Goal: Transaction & Acquisition: Book appointment/travel/reservation

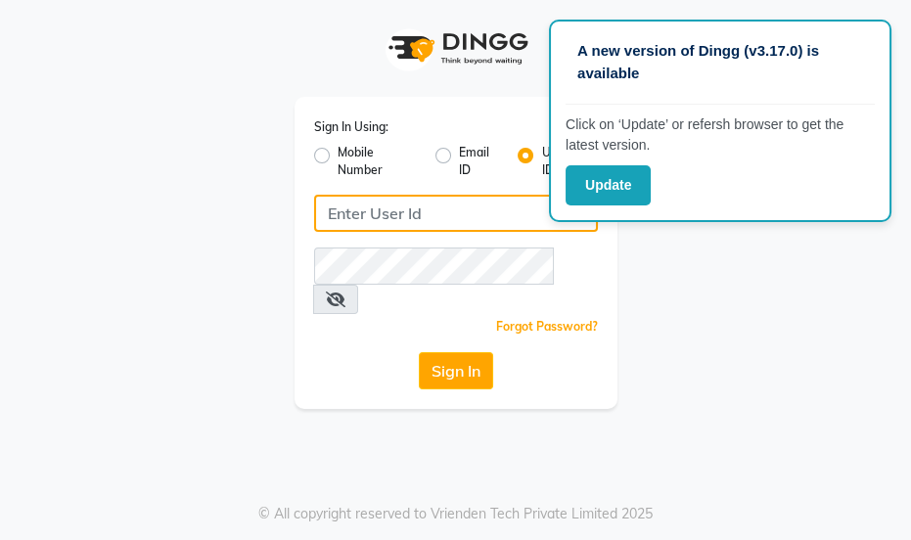
type input "essencebeauty"
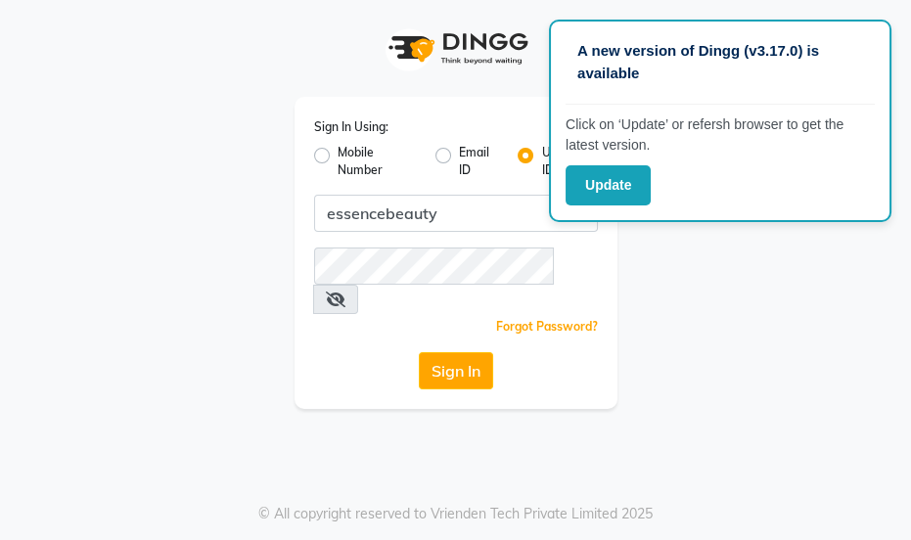
drag, startPoint x: 829, startPoint y: 348, endPoint x: 814, endPoint y: 339, distance: 18.0
click at [825, 345] on app-login "Sign In Using: Mobile Number Email ID User ID essencebeauty Remember me Forgot …" at bounding box center [455, 204] width 911 height 409
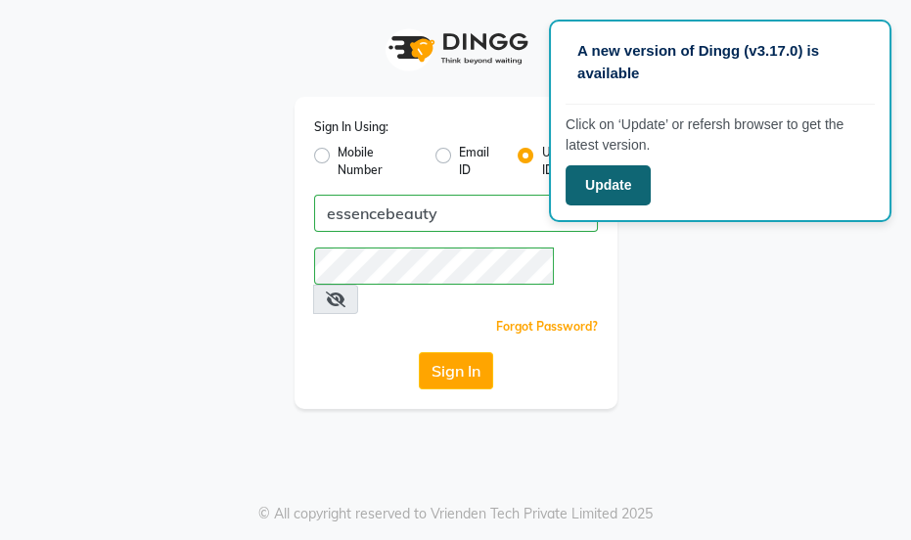
click at [591, 185] on button "Update" at bounding box center [607, 185] width 85 height 40
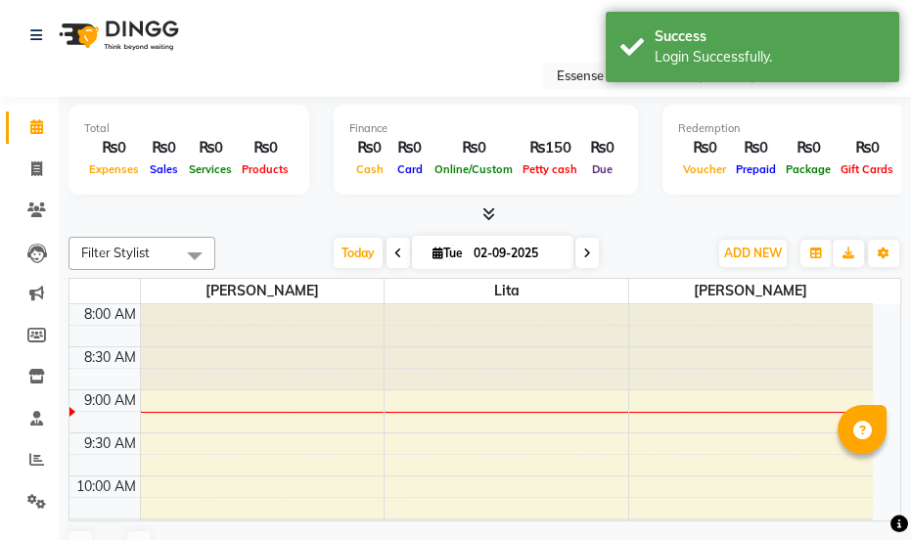
select select "en"
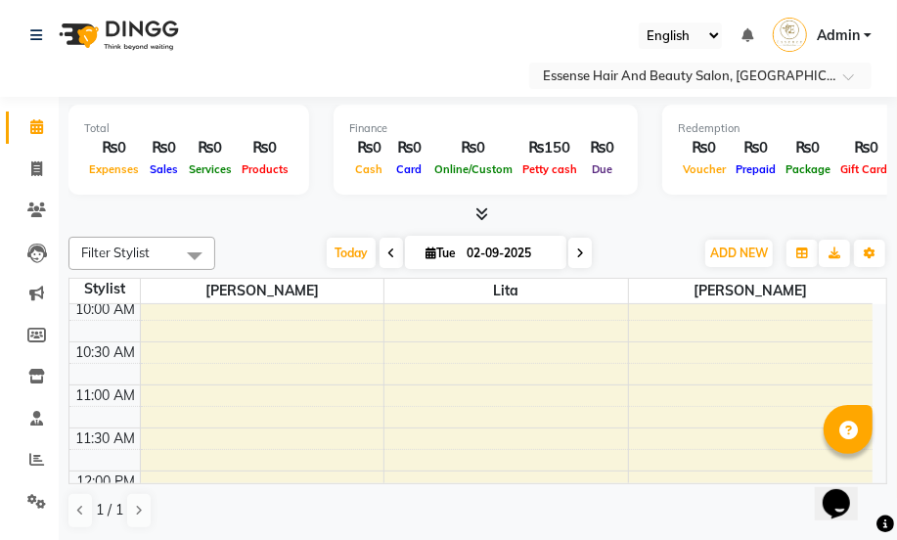
scroll to position [266, 0]
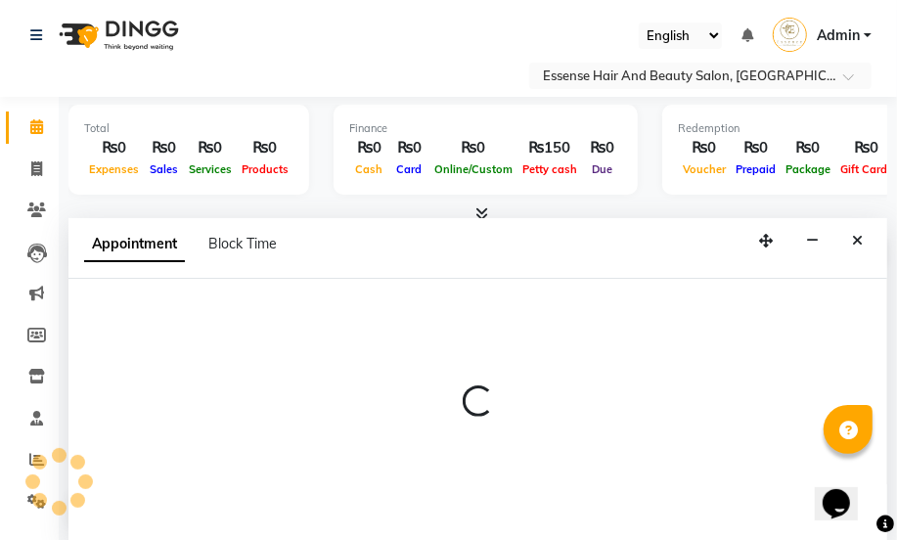
scroll to position [0, 0]
select select "81254"
select select "tentative"
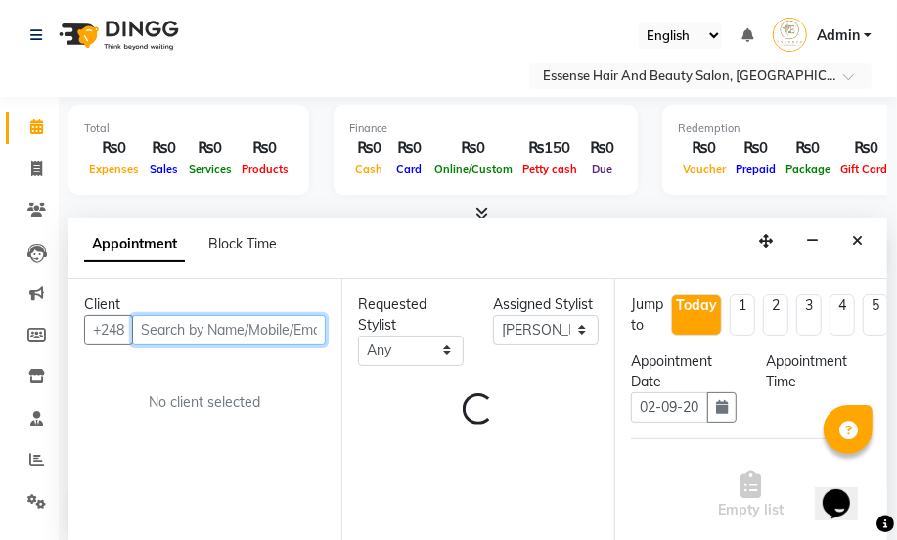
select select "720"
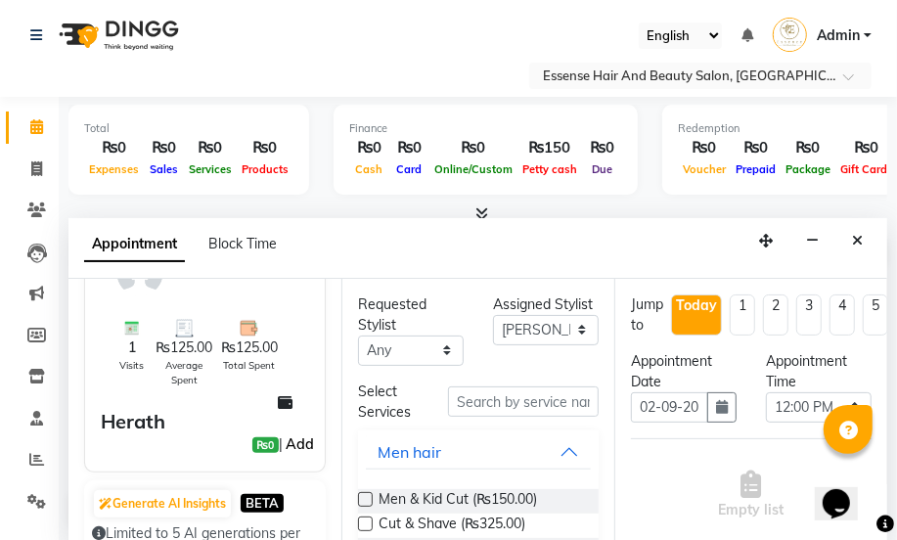
scroll to position [177, 0]
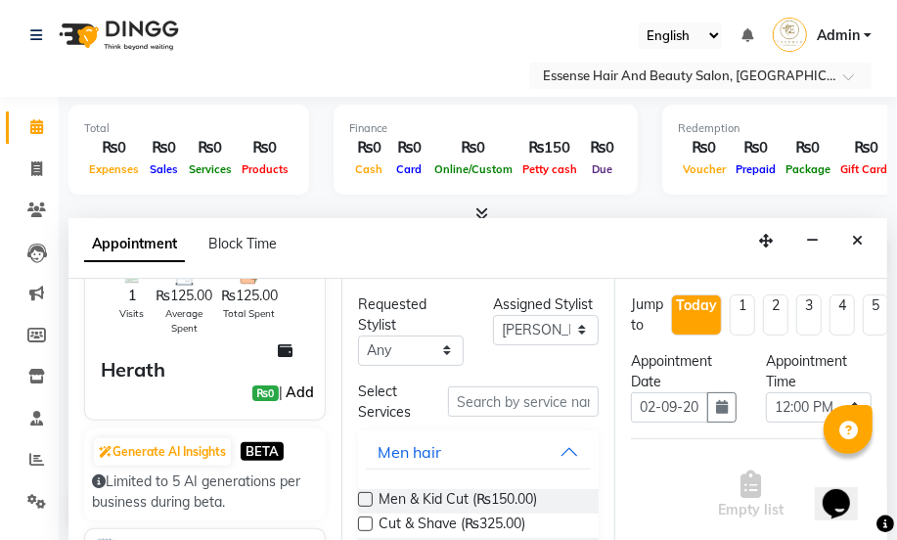
type input "2574475"
click at [285, 393] on link "Add" at bounding box center [300, 391] width 34 height 23
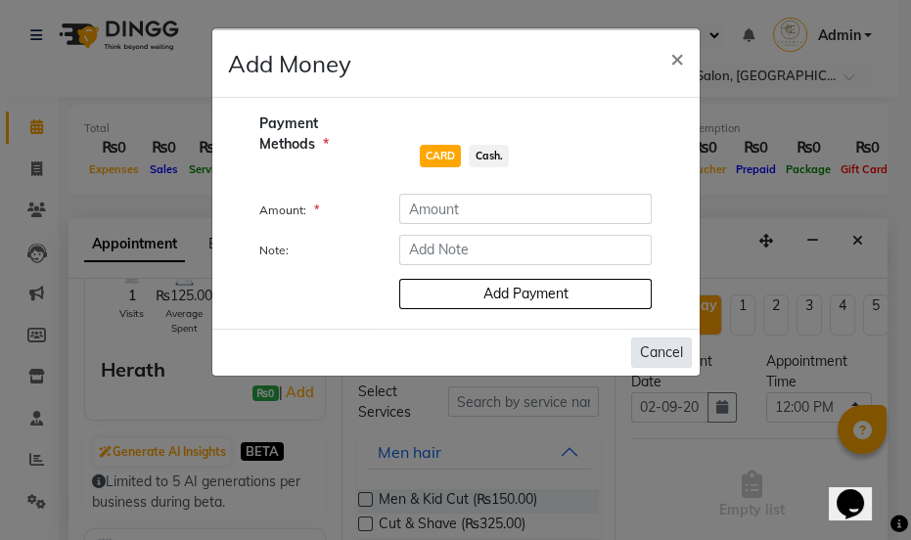
click at [658, 352] on button "Cancel" at bounding box center [661, 352] width 61 height 30
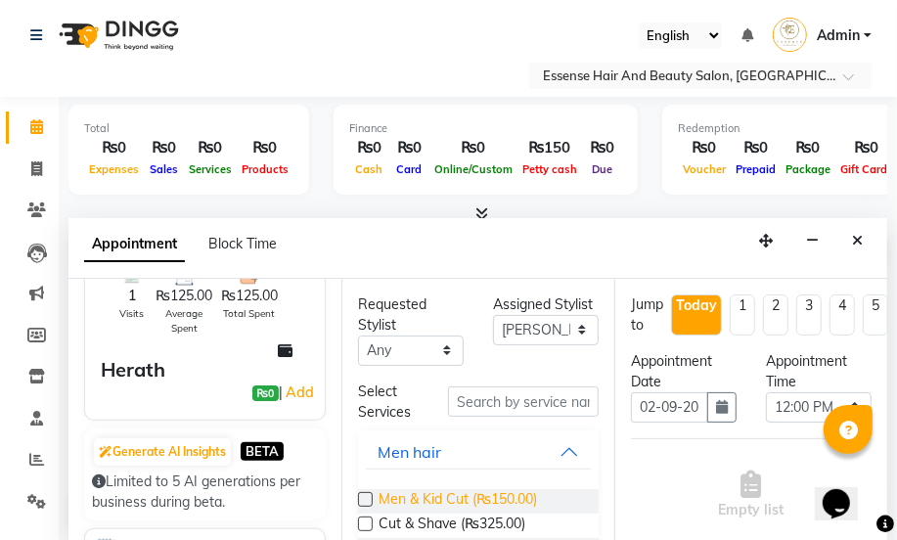
click at [503, 496] on span "Men & Kid Cut (₨150.00)" at bounding box center [457, 501] width 158 height 24
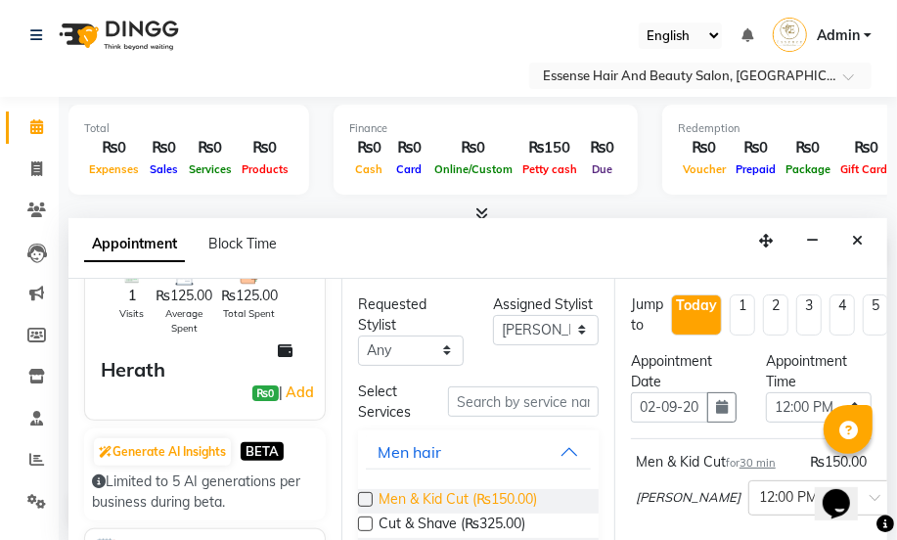
click at [382, 495] on span "Men & Kid Cut (₨150.00)" at bounding box center [457, 501] width 158 height 24
checkbox input "false"
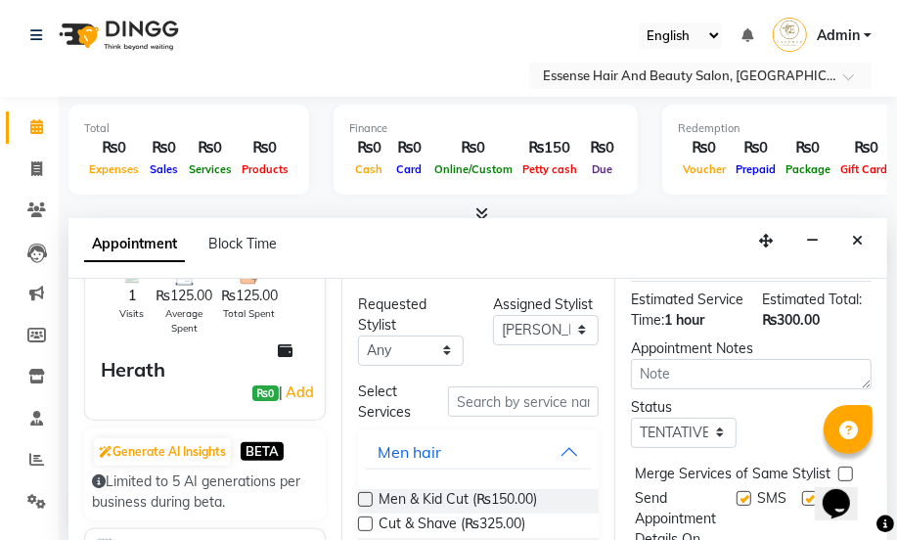
scroll to position [431, 0]
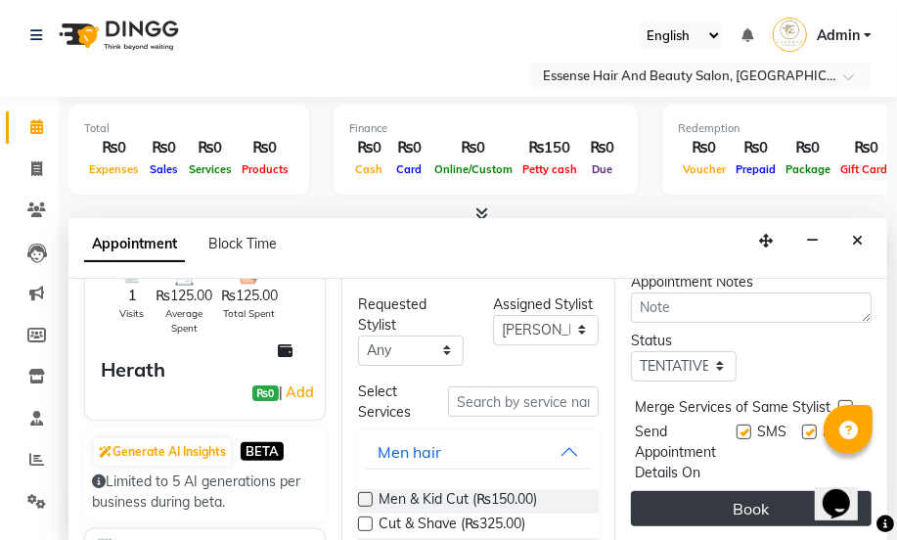
click at [718, 491] on button "Book" at bounding box center [751, 508] width 241 height 35
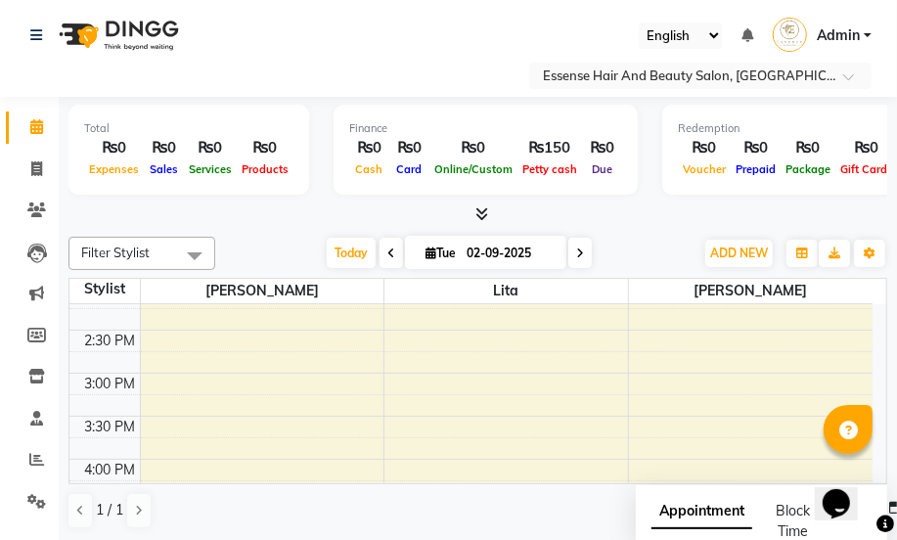
scroll to position [622, 0]
click at [143, 420] on div "8:00 AM 8:30 AM 9:00 AM 9:30 AM 10:00 AM 10:30 AM 11:00 AM 11:30 AM 12:00 PM 12…" at bounding box center [470, 241] width 803 height 1118
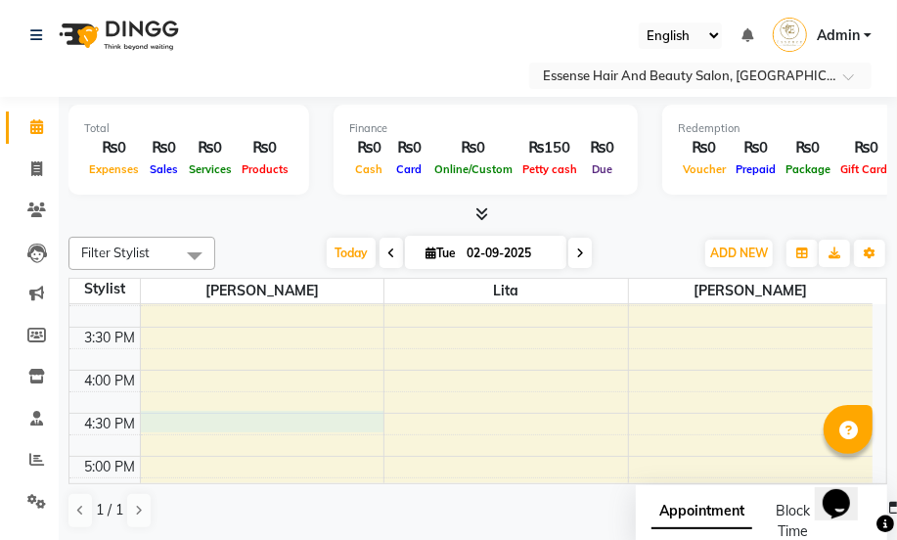
select select "81254"
select select "tentative"
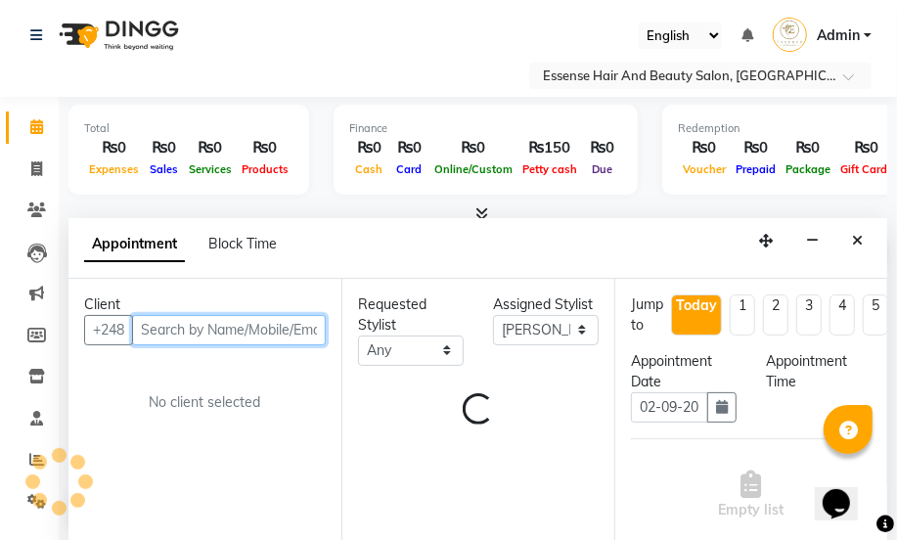
select select "990"
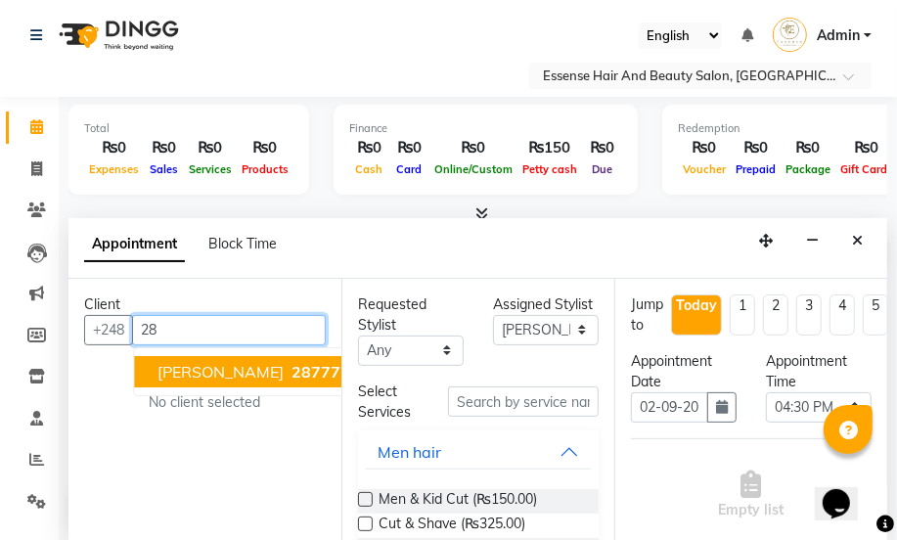
type input "2"
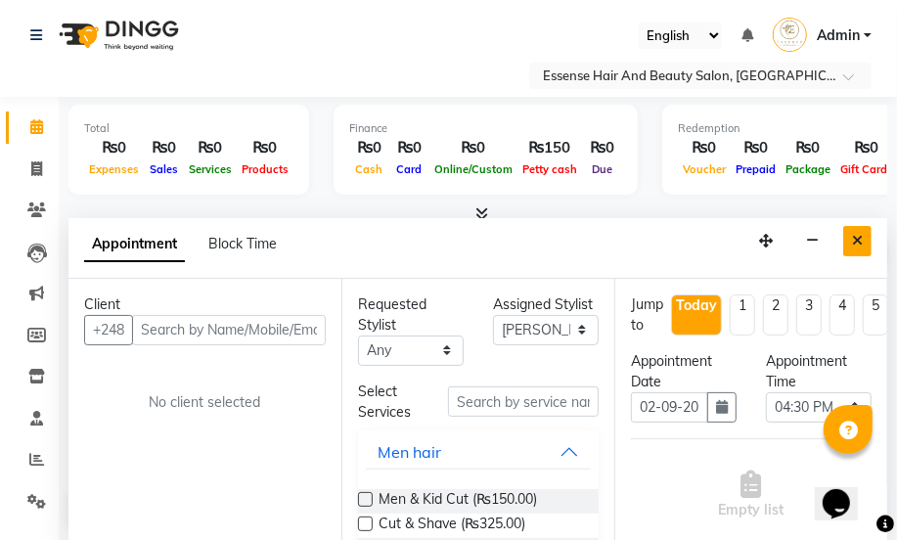
click at [856, 237] on icon "Close" at bounding box center [857, 241] width 11 height 14
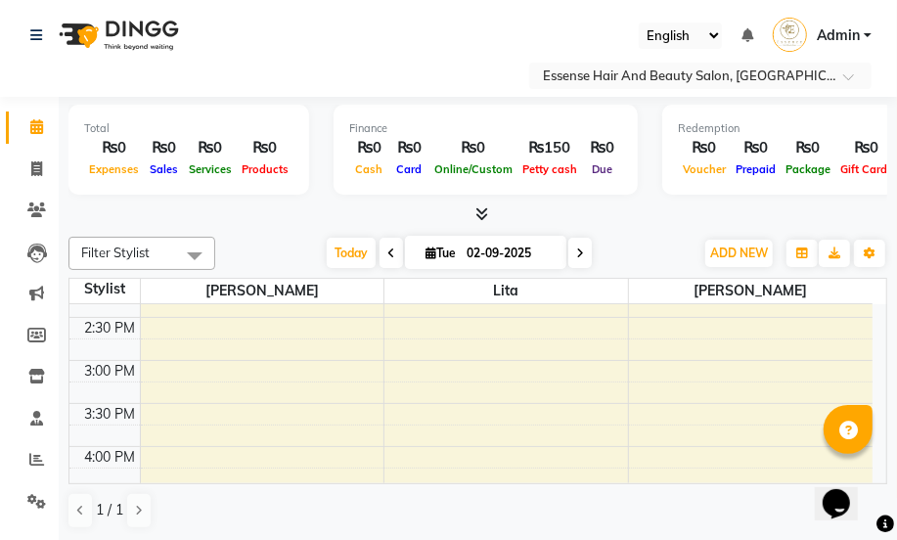
scroll to position [533, 0]
click at [644, 423] on div "8:00 AM 8:30 AM 9:00 AM 9:30 AM 10:00 AM 10:30 AM 11:00 AM 11:30 AM 12:00 PM 12…" at bounding box center [470, 330] width 803 height 1118
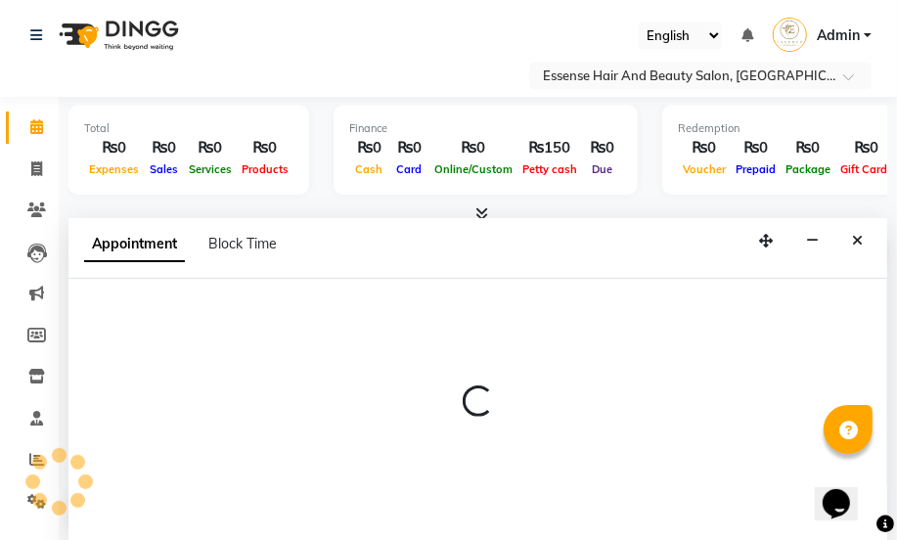
select select "83635"
select select "tentative"
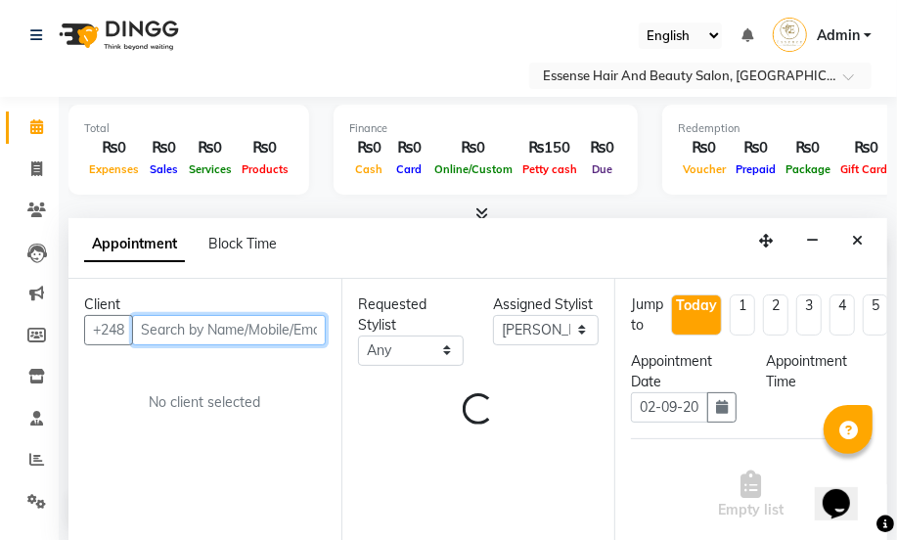
select select "930"
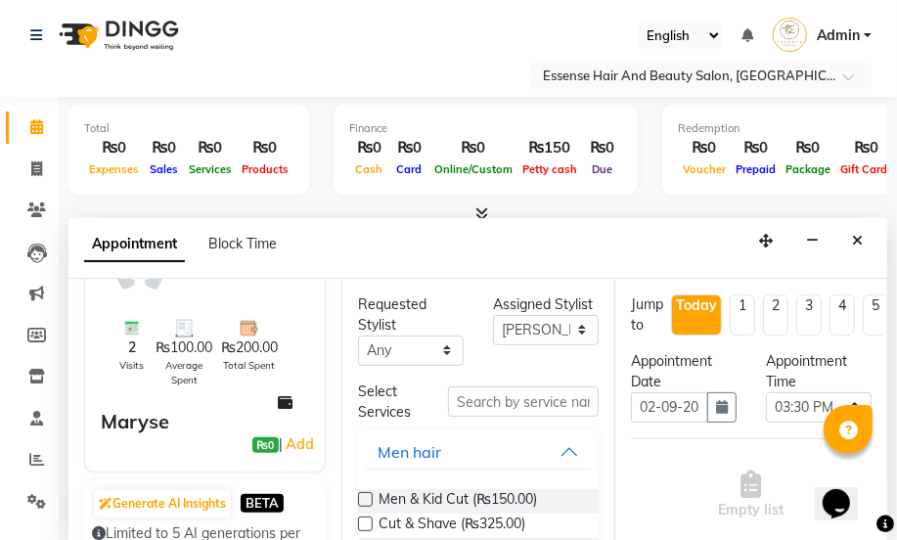
scroll to position [177, 0]
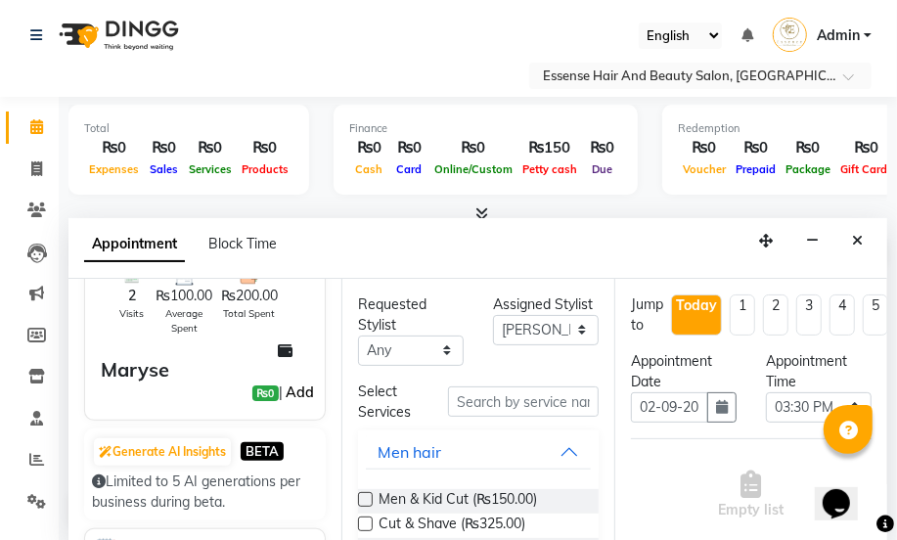
type input "2522492"
click at [287, 391] on link "Add" at bounding box center [300, 391] width 34 height 23
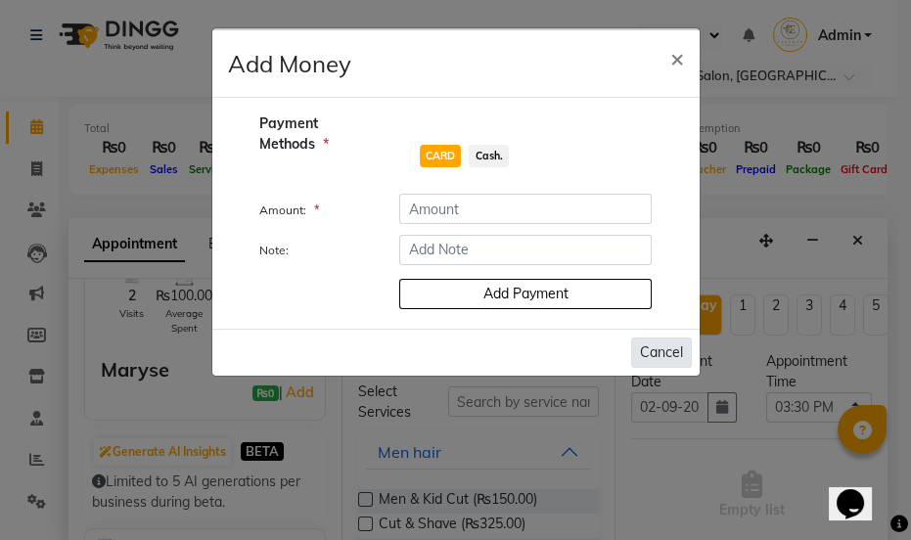
click at [653, 360] on button "Cancel" at bounding box center [661, 352] width 61 height 30
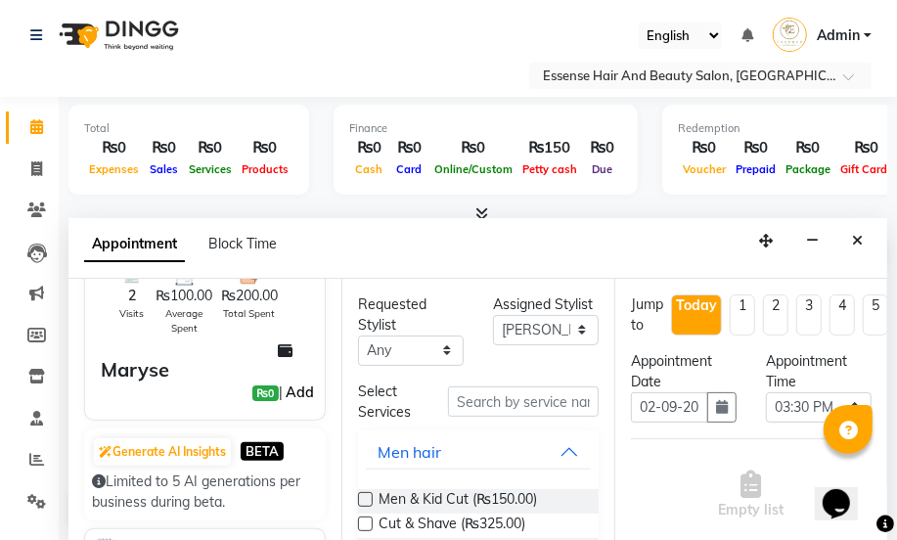
click at [295, 387] on link "Add" at bounding box center [300, 391] width 34 height 23
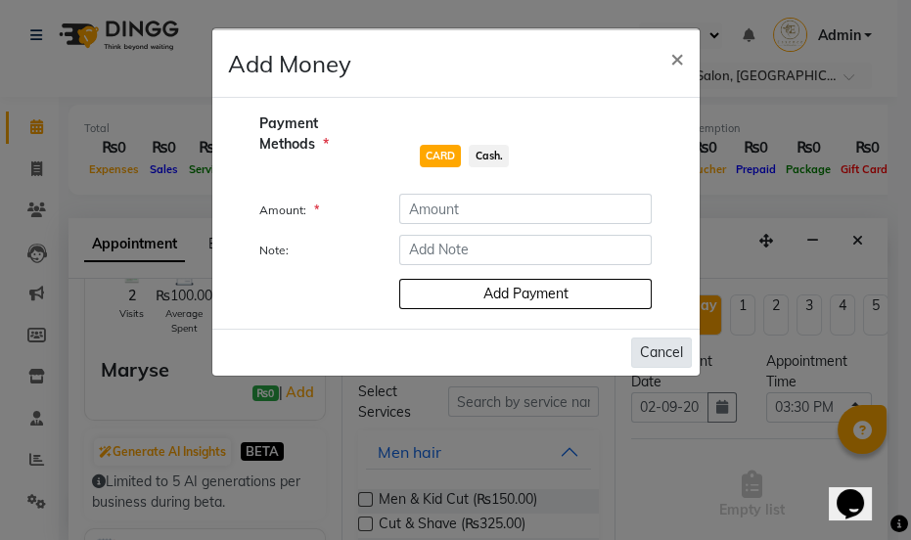
click at [659, 356] on button "Cancel" at bounding box center [661, 352] width 61 height 30
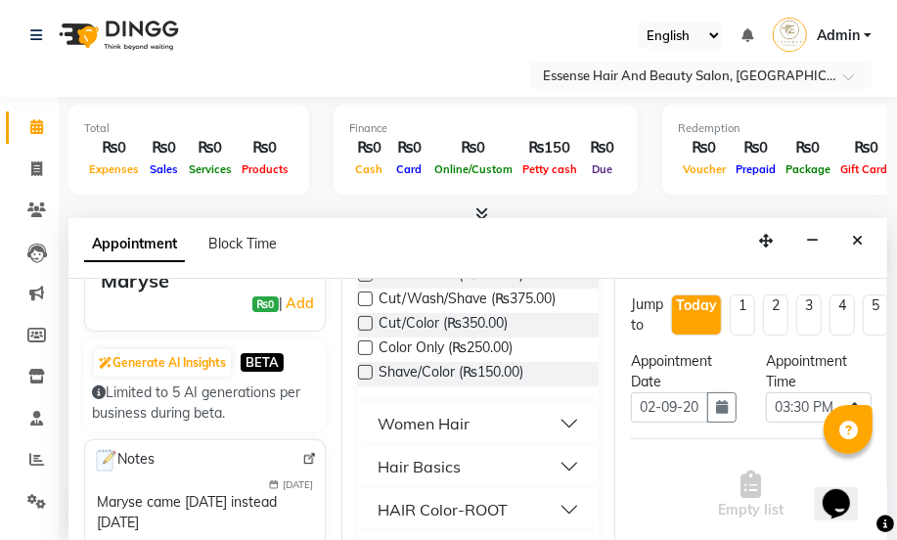
scroll to position [266, 0]
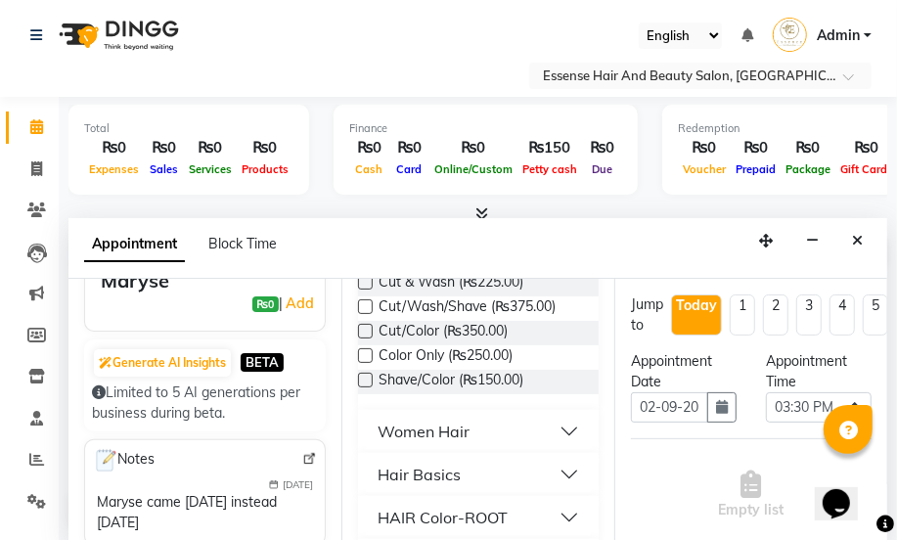
click at [459, 430] on div "Women Hair" at bounding box center [424, 431] width 92 height 23
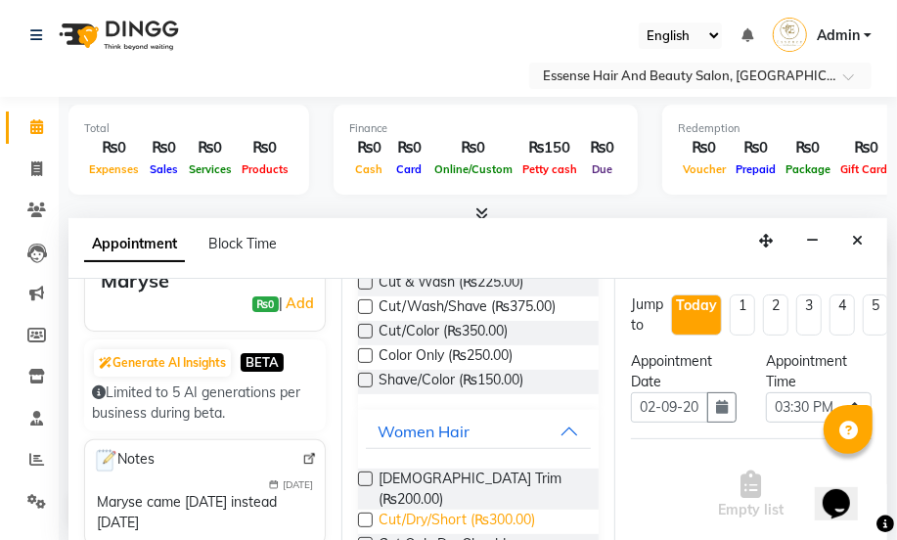
click at [467, 510] on span "Cut/Dry/Short (₨300.00)" at bounding box center [456, 522] width 156 height 24
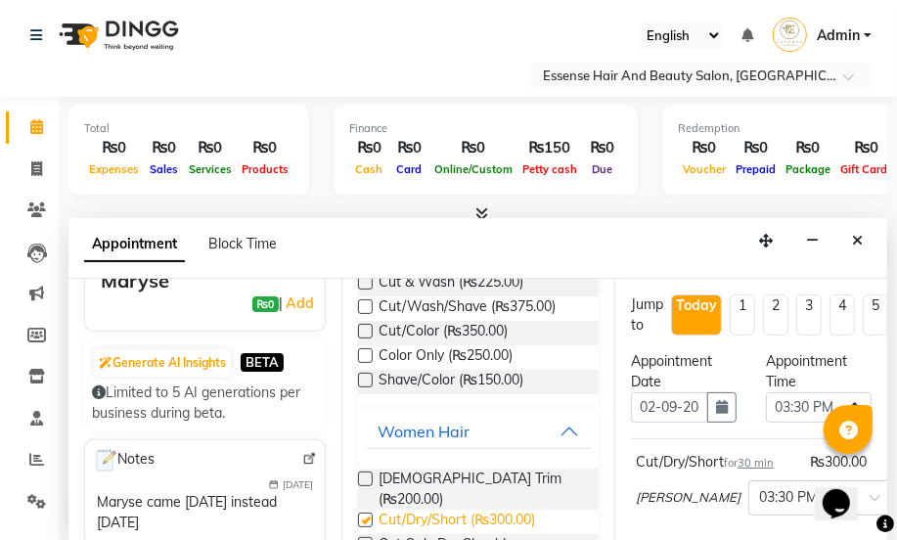
checkbox input "false"
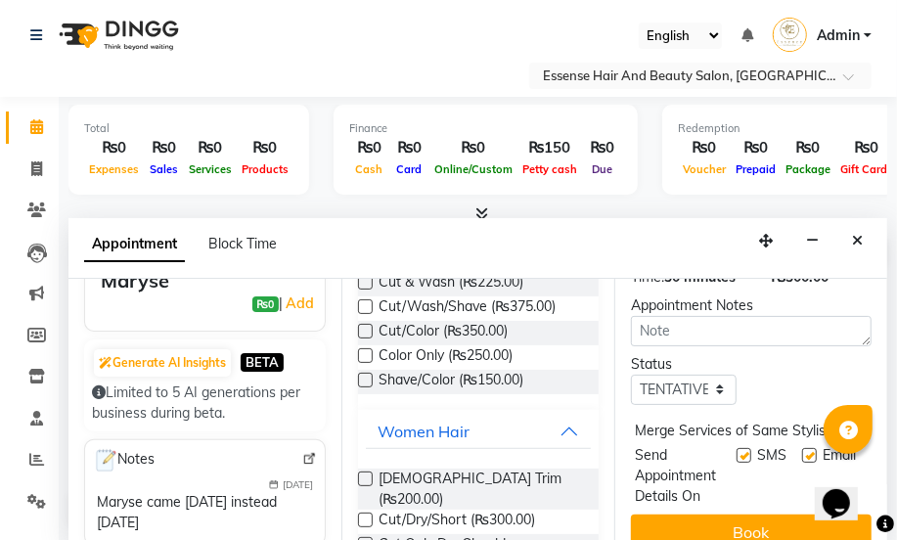
scroll to position [366, 0]
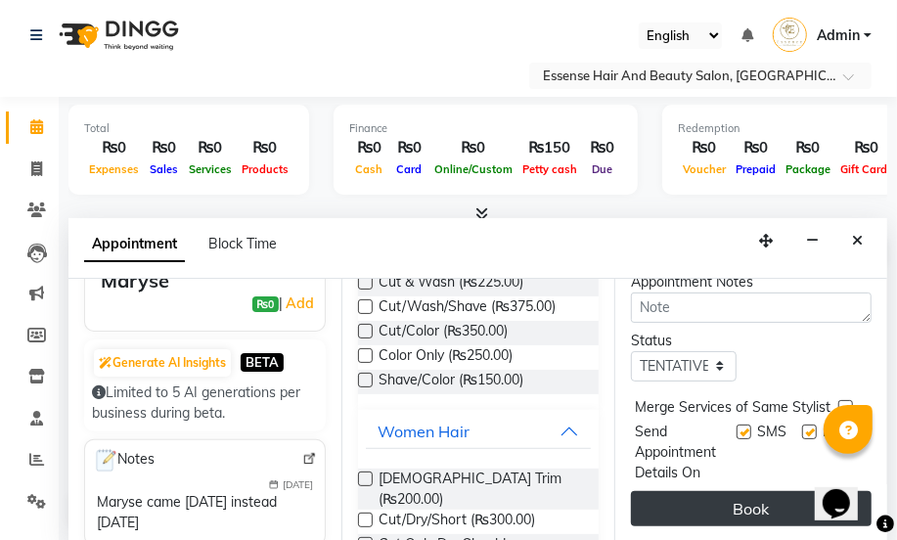
click at [736, 491] on button "Book" at bounding box center [751, 508] width 241 height 35
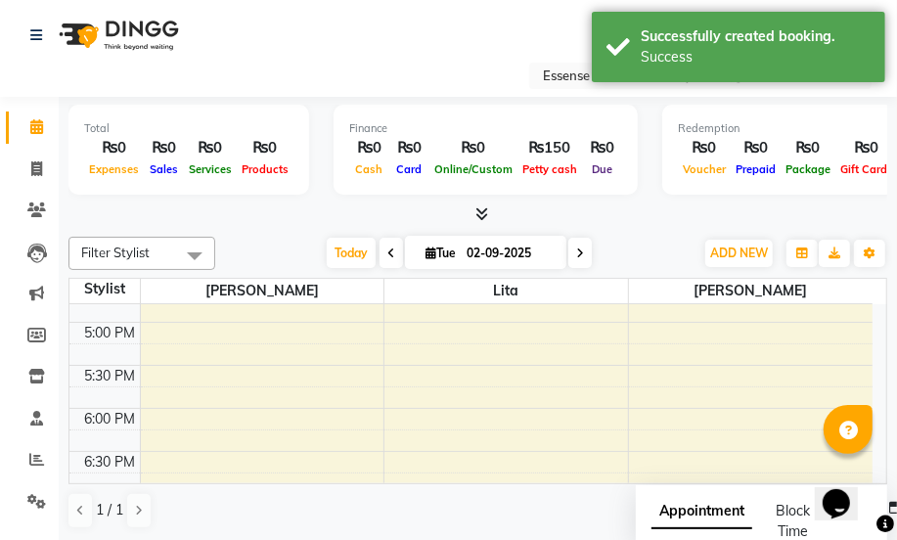
scroll to position [579, 0]
